Goal: Transaction & Acquisition: Purchase product/service

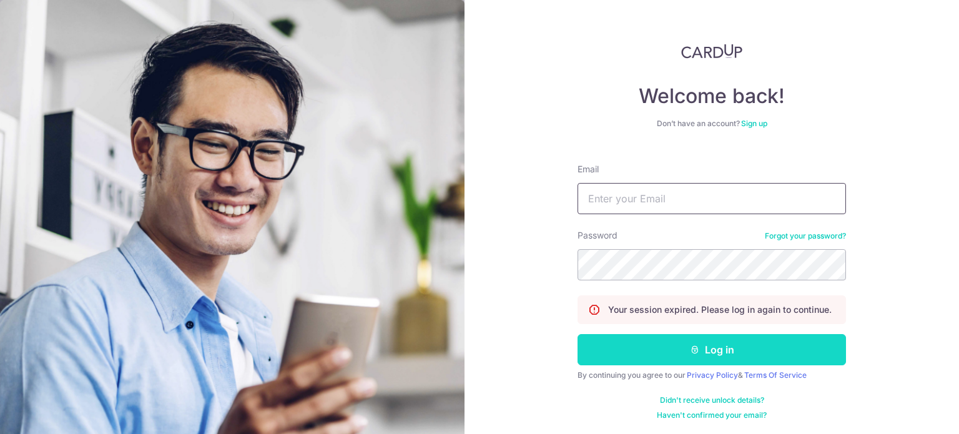
type input "[EMAIL_ADDRESS][DOMAIN_NAME]"
click at [684, 344] on button "Log in" at bounding box center [712, 349] width 269 height 31
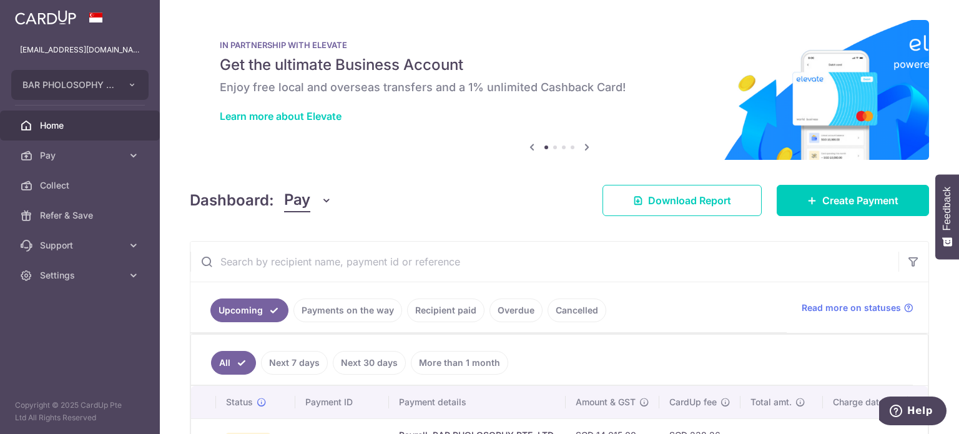
scroll to position [95, 0]
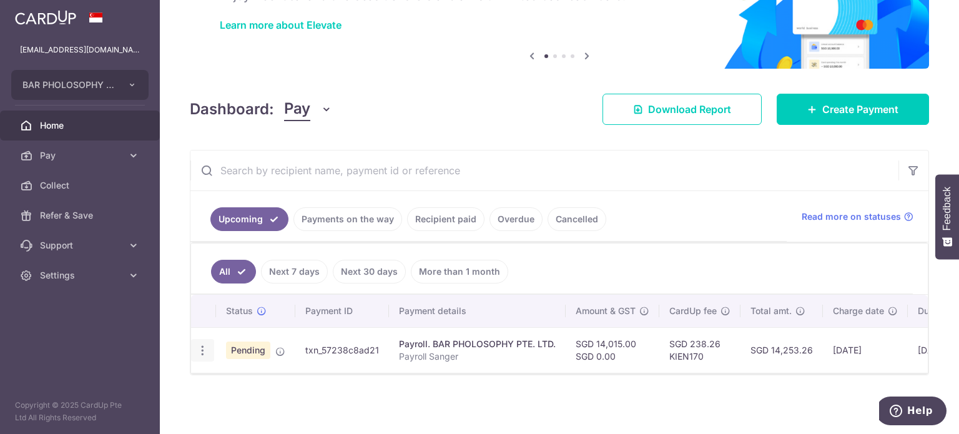
click at [200, 346] on icon "button" at bounding box center [202, 350] width 13 height 13
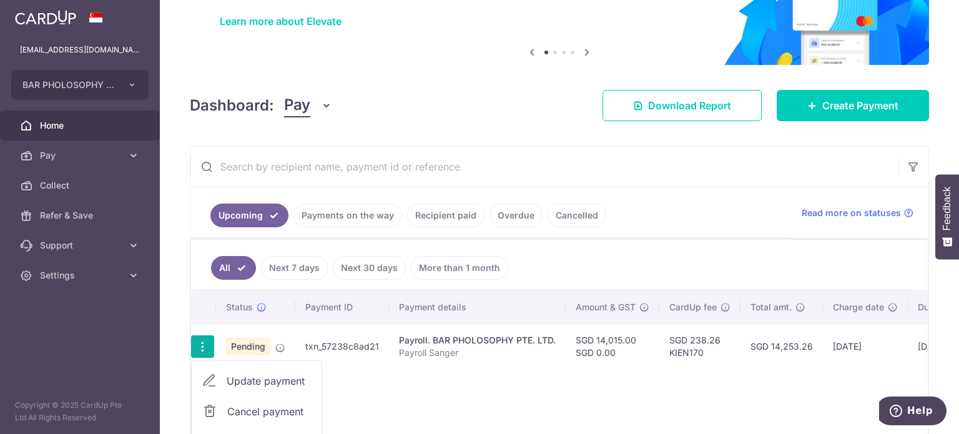
scroll to position [197, 0]
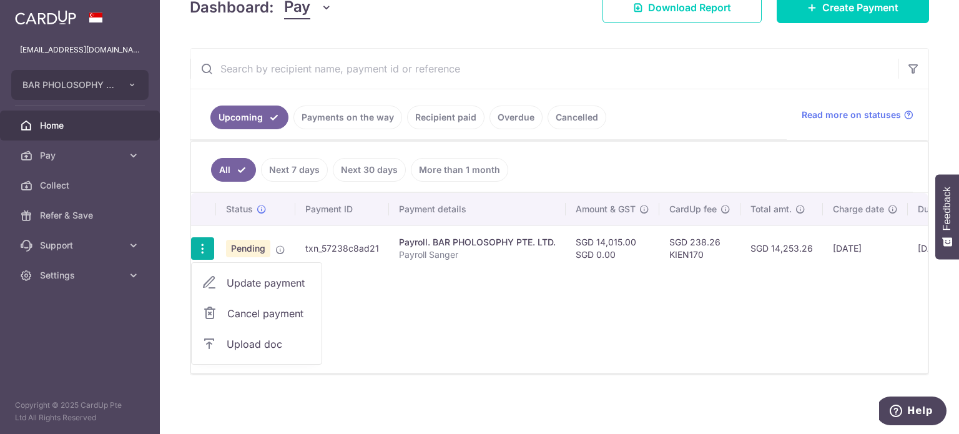
click at [232, 337] on span "Upload doc" at bounding box center [269, 344] width 85 height 15
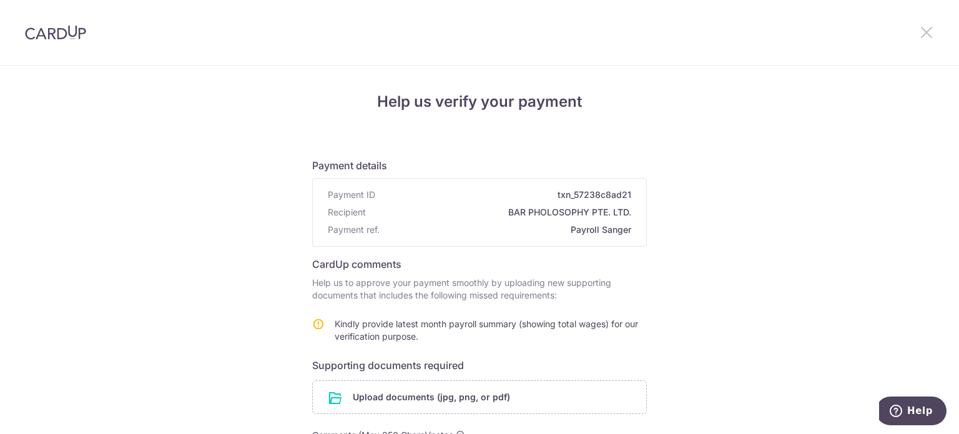
click at [927, 29] on icon at bounding box center [926, 32] width 15 height 16
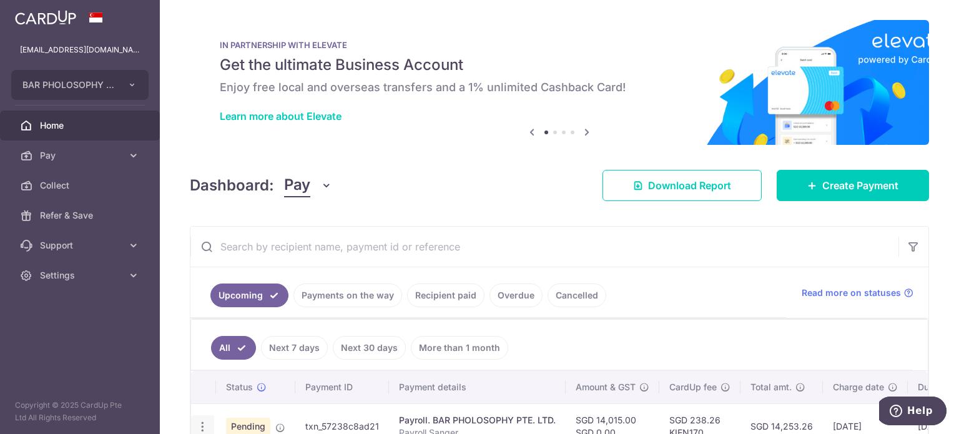
click at [207, 423] on icon "button" at bounding box center [202, 426] width 13 height 13
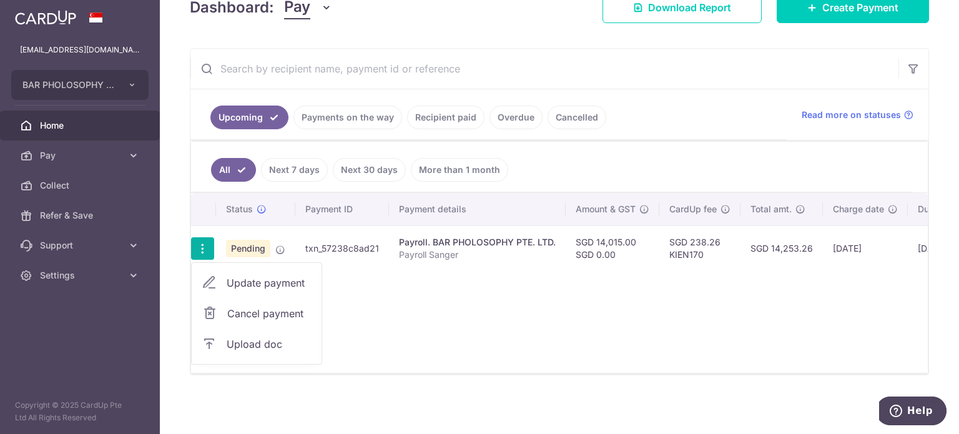
click at [278, 280] on span "Update payment" at bounding box center [269, 282] width 85 height 15
radio input "true"
type input "14,015.00"
type input "06/10/2025"
type input "Payroll Sanger"
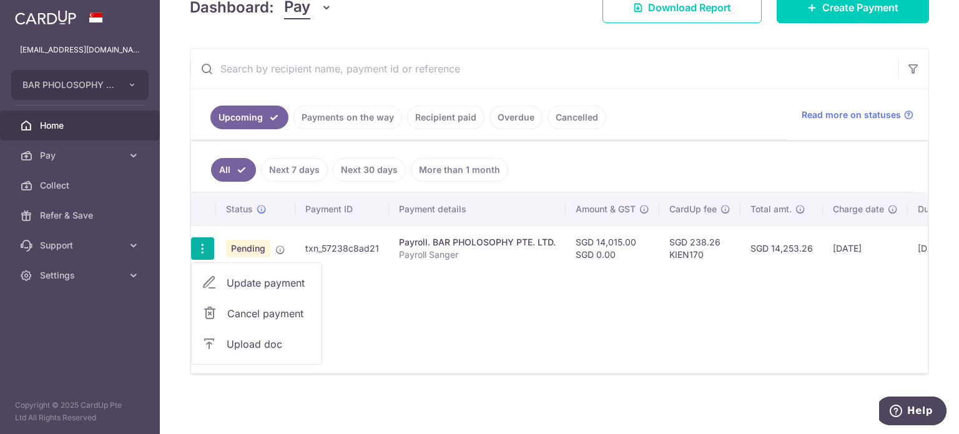
type input "Sanger Payroll"
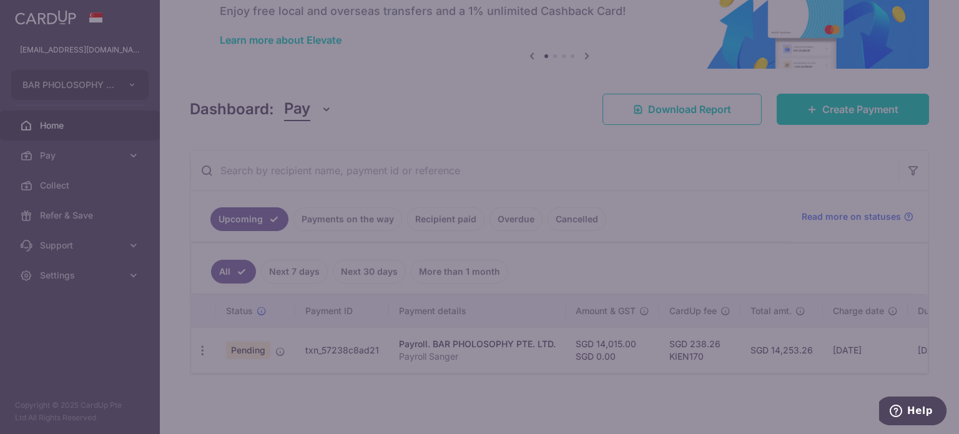
scroll to position [80, 0]
type input "KIEN170"
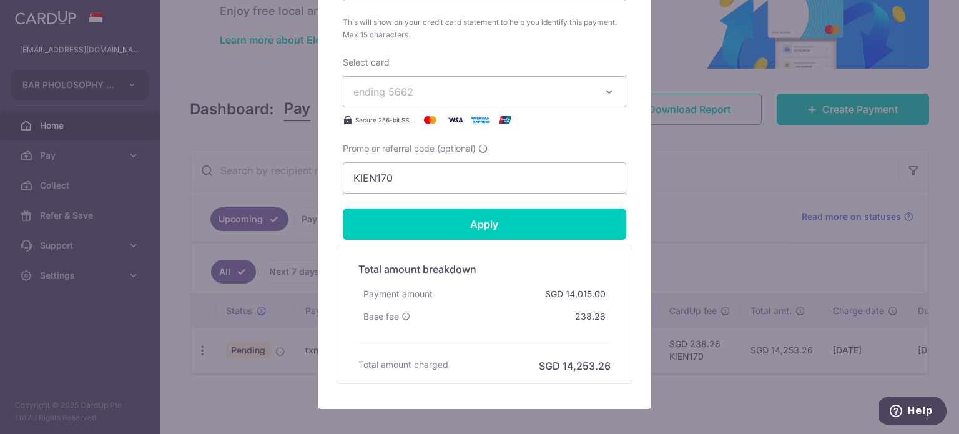
scroll to position [625, 0]
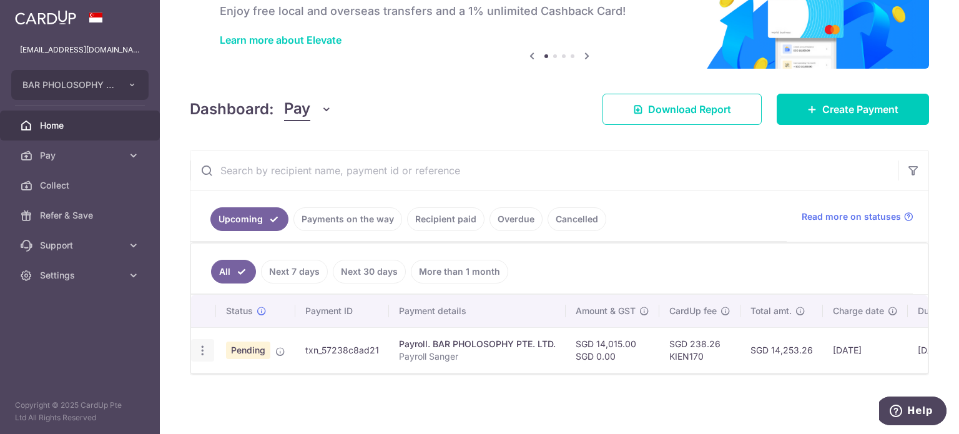
click at [202, 344] on icon "button" at bounding box center [202, 350] width 13 height 13
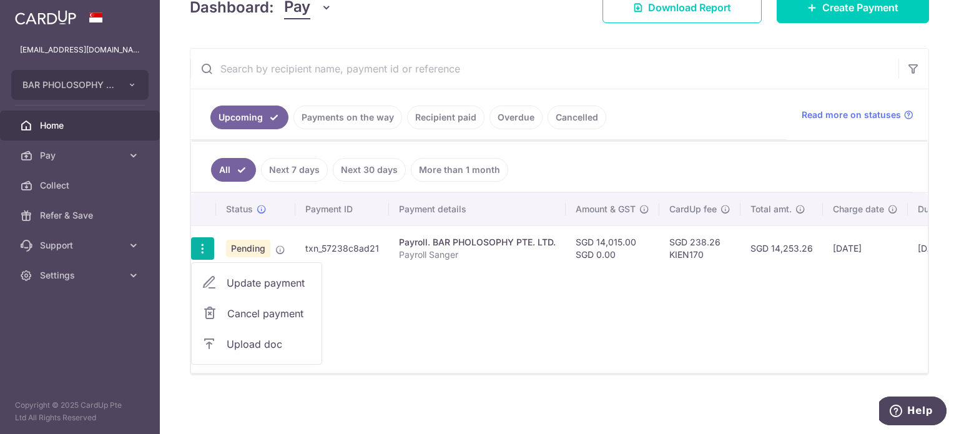
click at [273, 342] on span "Upload doc" at bounding box center [269, 344] width 85 height 15
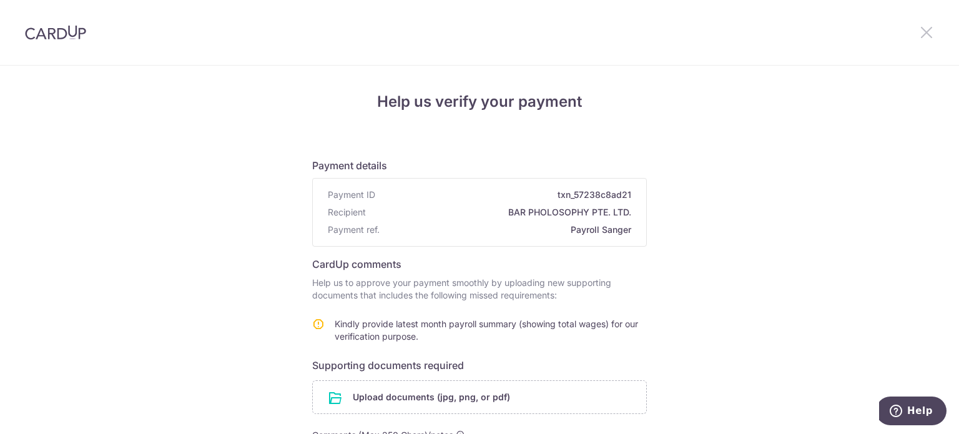
click at [931, 37] on icon at bounding box center [926, 32] width 15 height 16
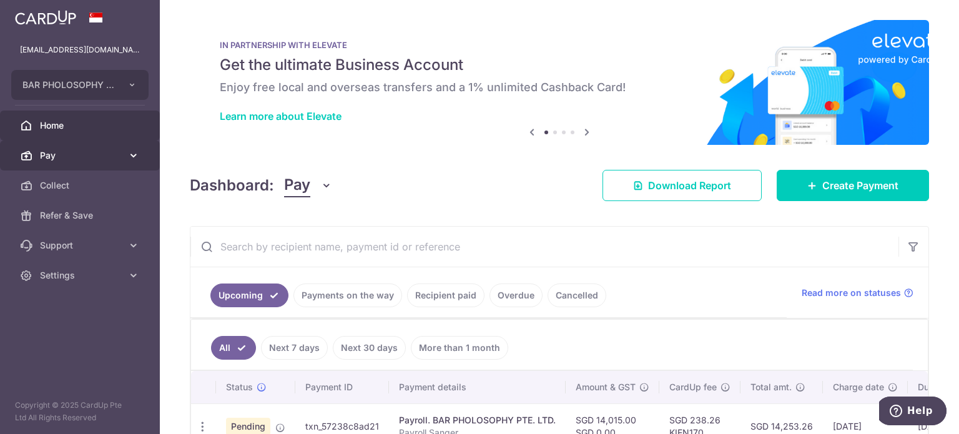
click at [83, 153] on span "Pay" at bounding box center [81, 155] width 82 height 12
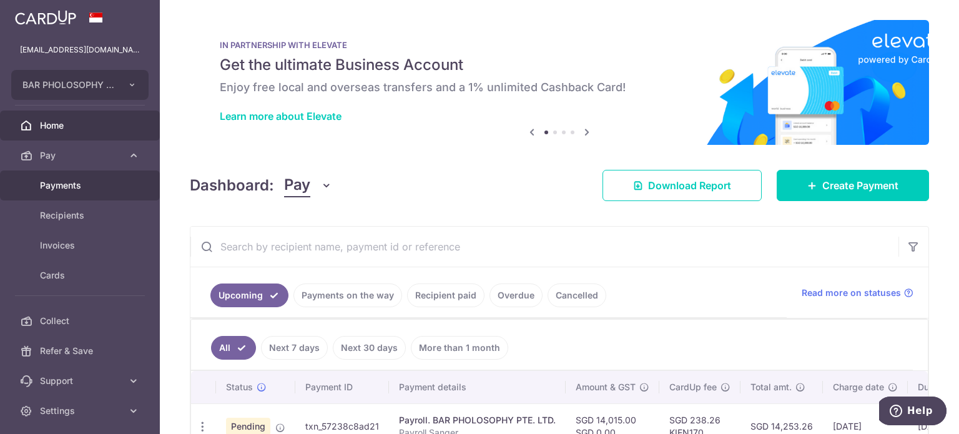
click at [80, 184] on span "Payments" at bounding box center [81, 185] width 82 height 12
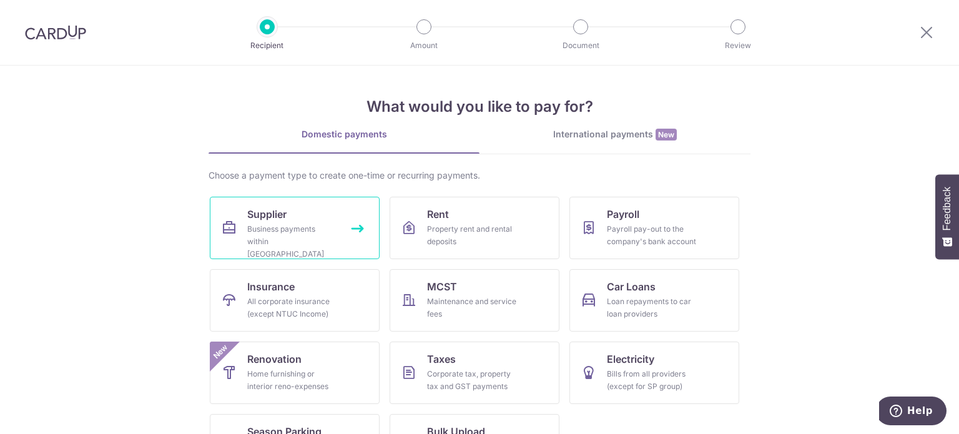
click at [277, 214] on span "Supplier" at bounding box center [266, 214] width 39 height 15
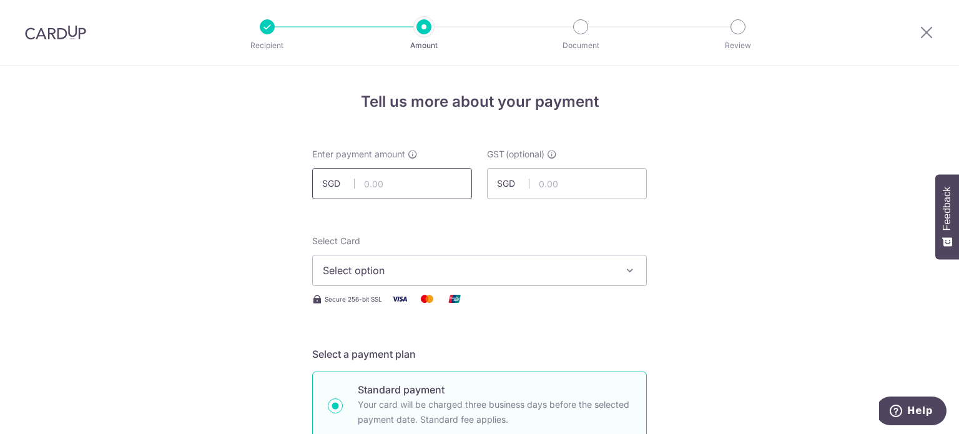
click at [388, 183] on input "text" at bounding box center [392, 183] width 160 height 31
type input "608.55"
click at [558, 274] on span "Select option" at bounding box center [468, 270] width 291 height 15
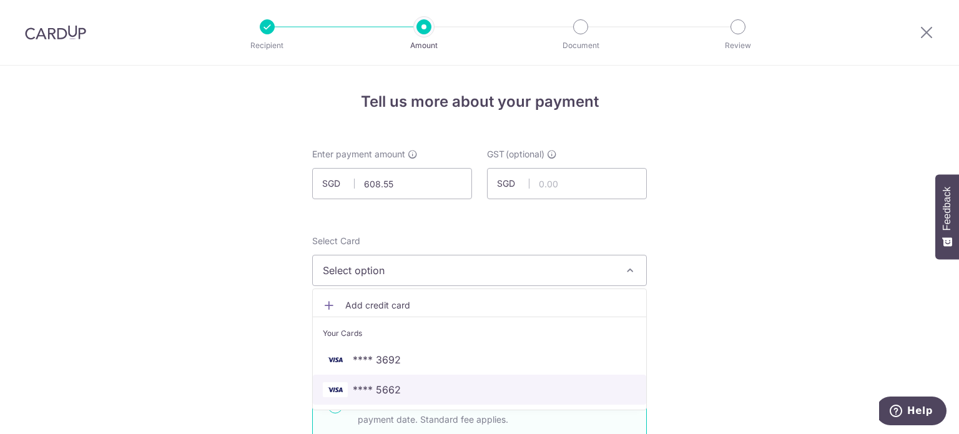
drag, startPoint x: 452, startPoint y: 387, endPoint x: 473, endPoint y: 373, distance: 25.0
click at [452, 387] on span "**** 5662" at bounding box center [480, 389] width 314 height 15
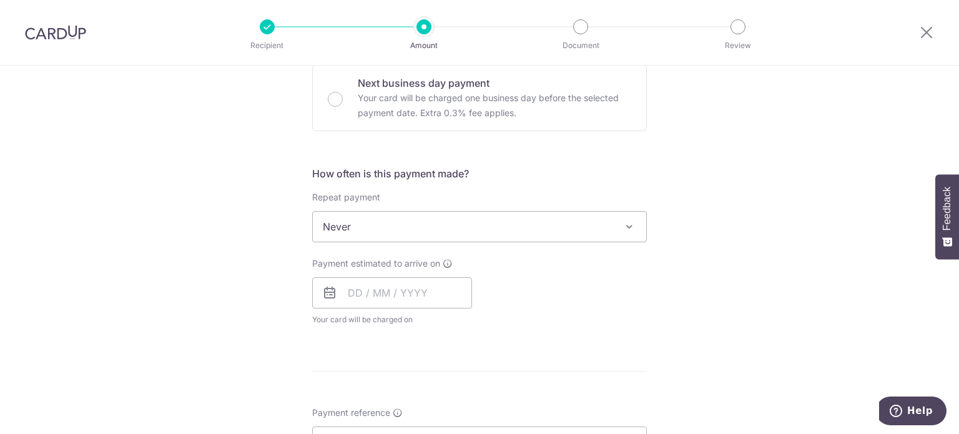
scroll to position [437, 0]
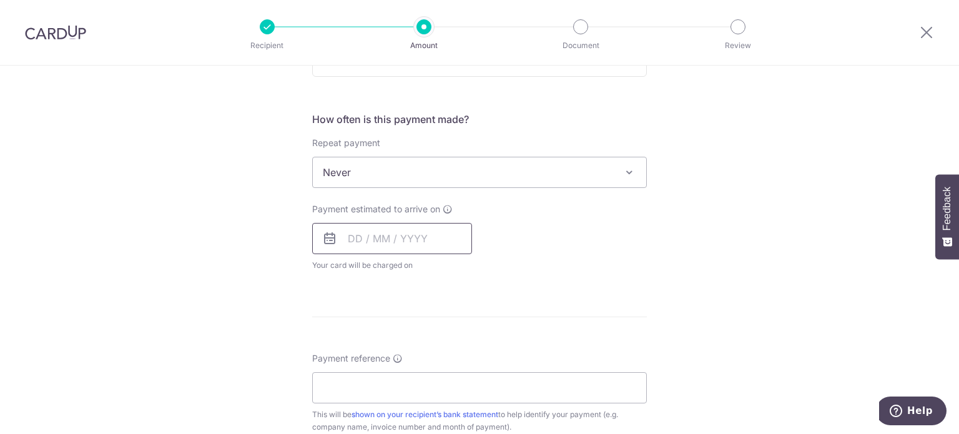
click at [352, 239] on input "text" at bounding box center [392, 238] width 160 height 31
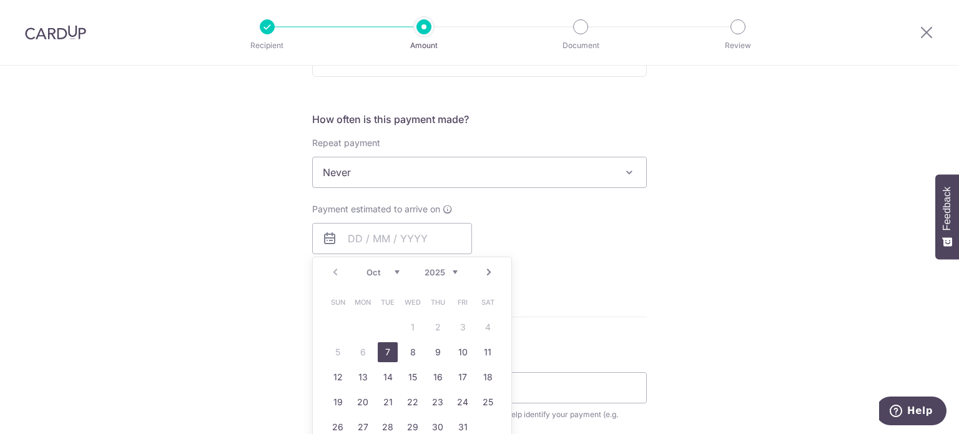
click at [382, 351] on link "7" at bounding box center [388, 352] width 20 height 20
type input "07/10/2025"
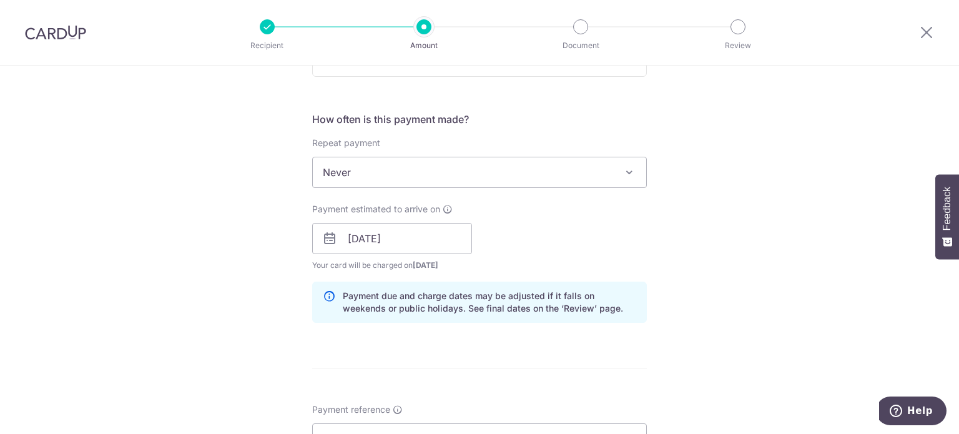
scroll to position [687, 0]
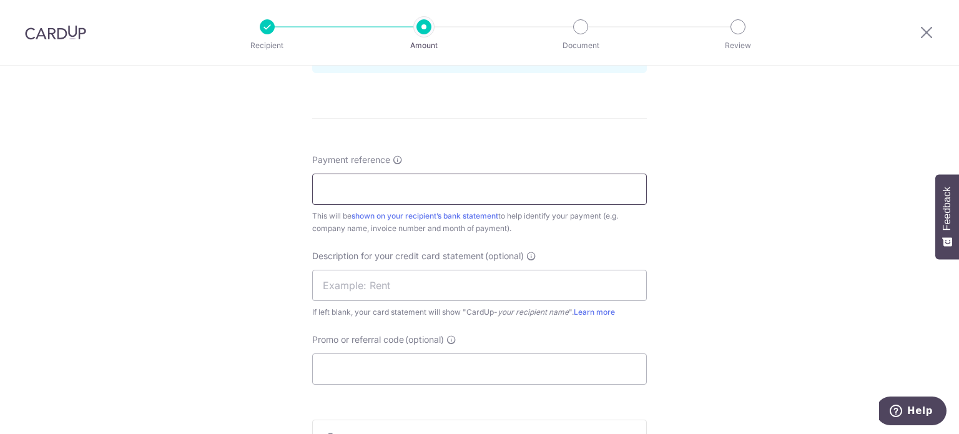
click at [468, 197] on input "Payment reference" at bounding box center [479, 189] width 335 height 31
type input "CTSANGER"
click at [363, 275] on input "text" at bounding box center [479, 285] width 335 height 31
type input "CFF"
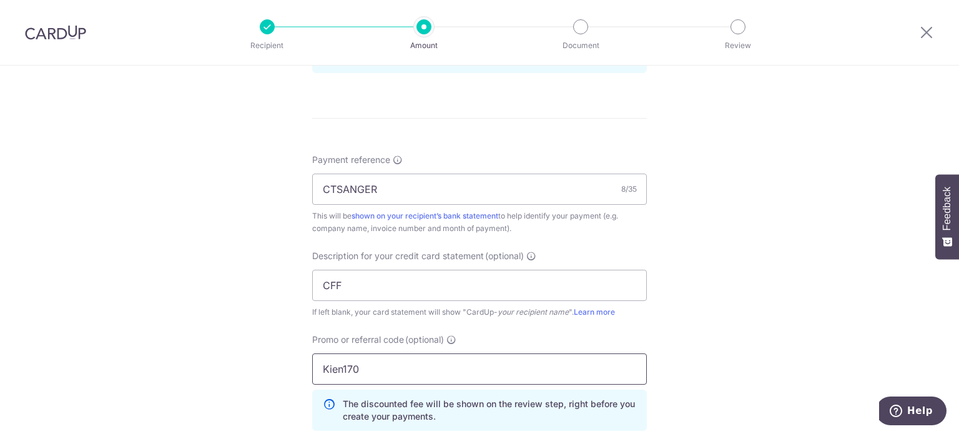
type input "Kien170"
click at [812, 304] on div "Tell us more about your payment Enter payment amount SGD 608.55 608.55 GST (opt…" at bounding box center [479, 39] width 959 height 1321
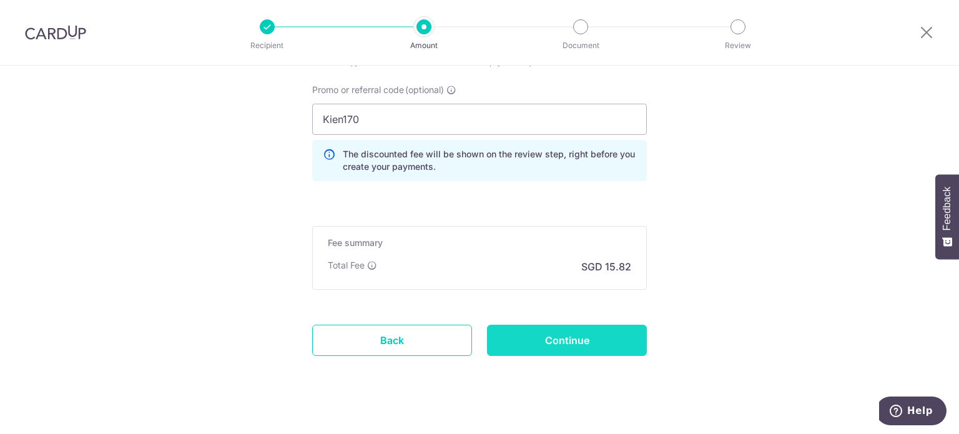
click at [588, 346] on input "Continue" at bounding box center [567, 340] width 160 height 31
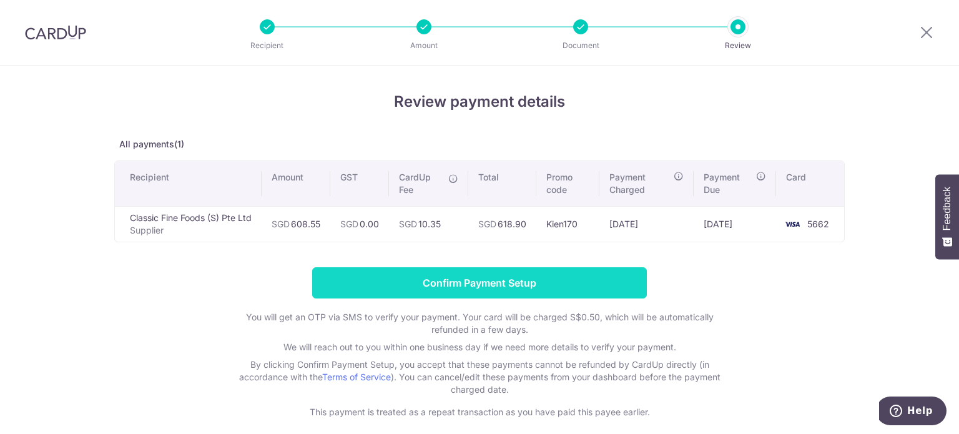
click at [475, 285] on input "Confirm Payment Setup" at bounding box center [479, 282] width 335 height 31
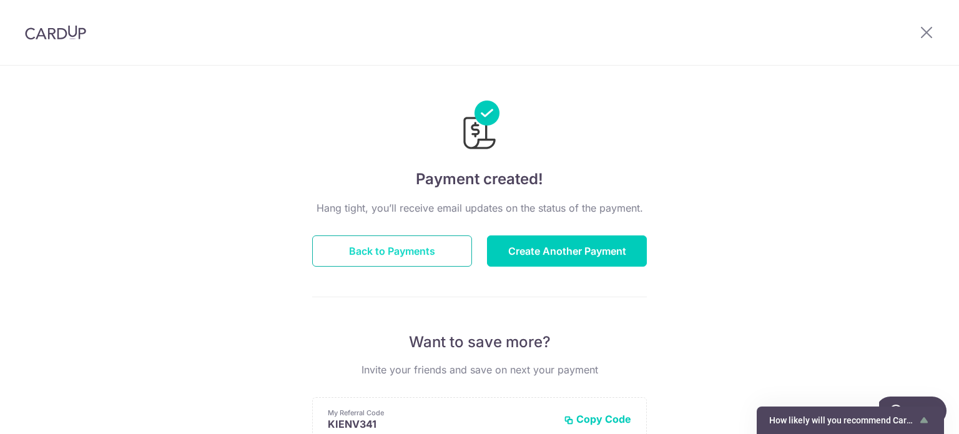
click at [443, 252] on button "Back to Payments" at bounding box center [392, 250] width 160 height 31
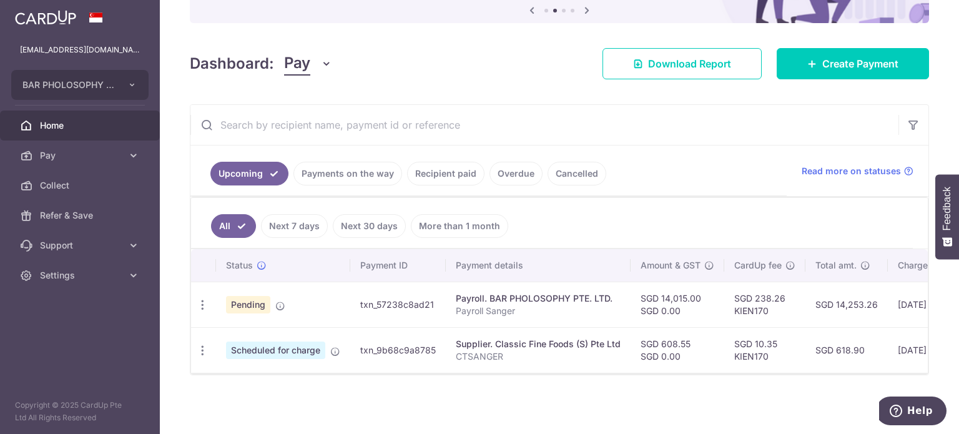
scroll to position [141, 0]
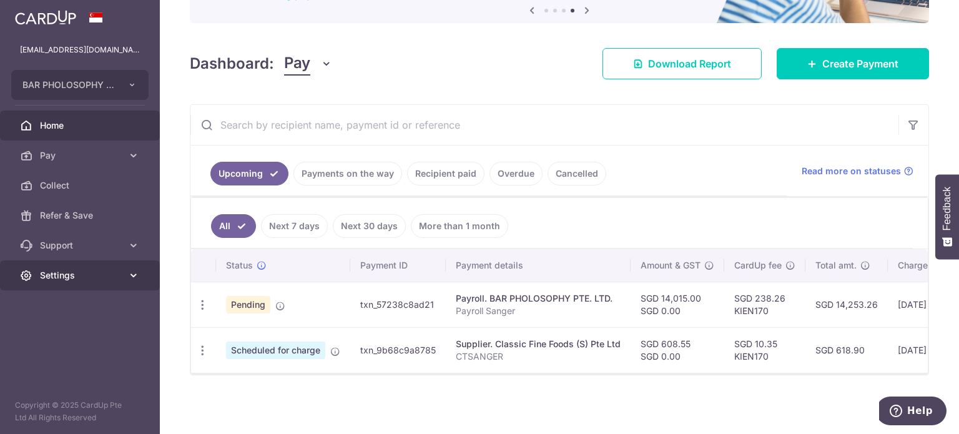
click at [115, 274] on span "Settings" at bounding box center [81, 275] width 82 height 12
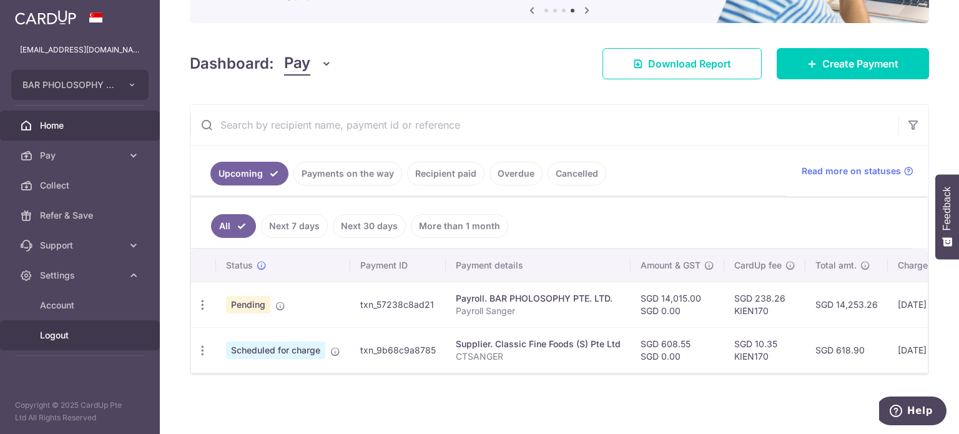
click at [55, 334] on span "Logout" at bounding box center [81, 335] width 82 height 12
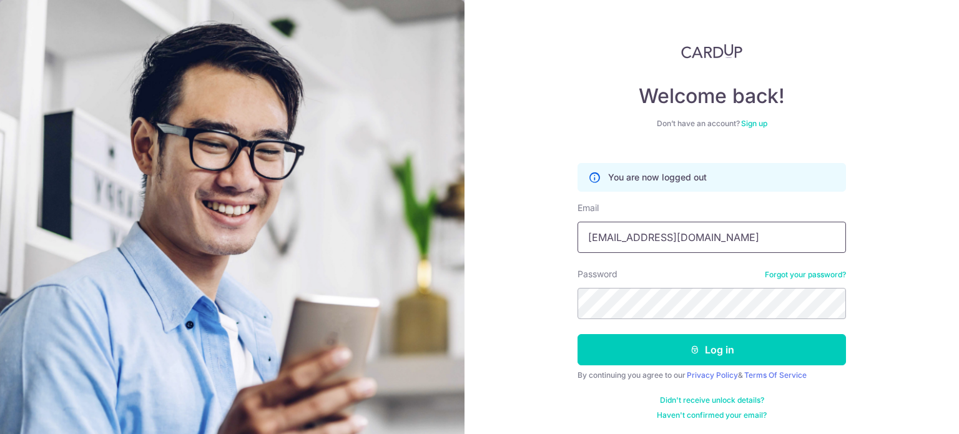
click at [761, 244] on input "[EMAIL_ADDRESS][DOMAIN_NAME]" at bounding box center [712, 237] width 269 height 31
click at [723, 240] on input "[EMAIL_ADDRESS][DOMAIN_NAME]" at bounding box center [712, 237] width 269 height 31
type input "[PERSON_NAME][EMAIL_ADDRESS][PERSON_NAME][DOMAIN_NAME]"
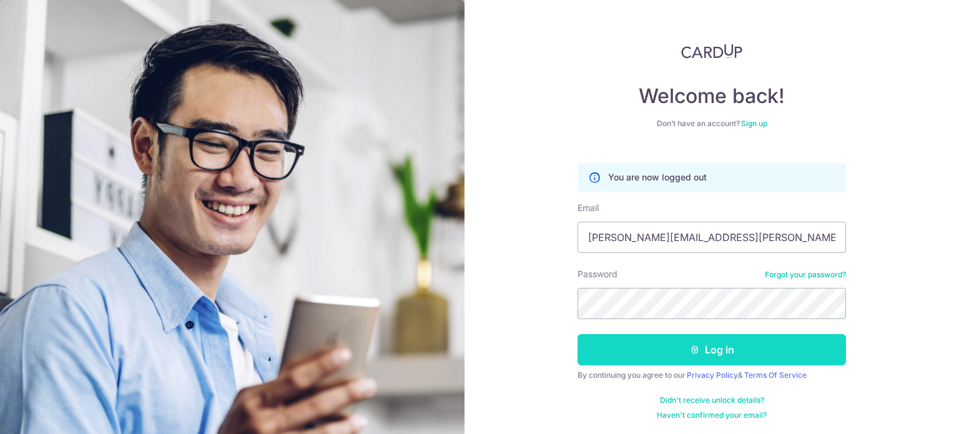
click at [708, 353] on button "Log in" at bounding box center [712, 349] width 269 height 31
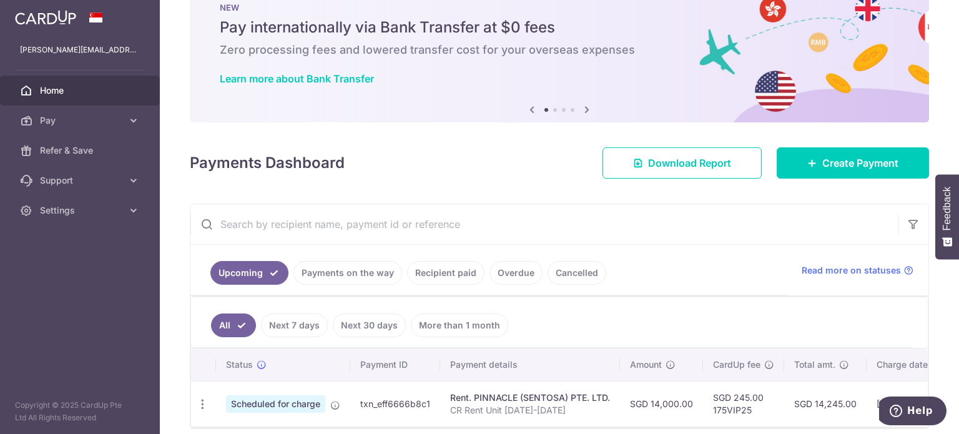
scroll to position [95, 0]
